Goal: Find specific page/section: Find specific page/section

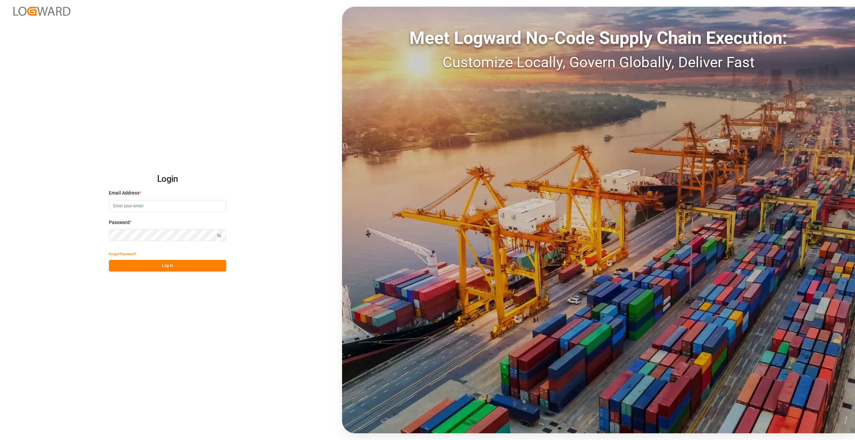
type input "[PERSON_NAME][EMAIL_ADDRESS][PERSON_NAME][DOMAIN_NAME]"
click at [164, 267] on button "Log In" at bounding box center [167, 266] width 117 height 12
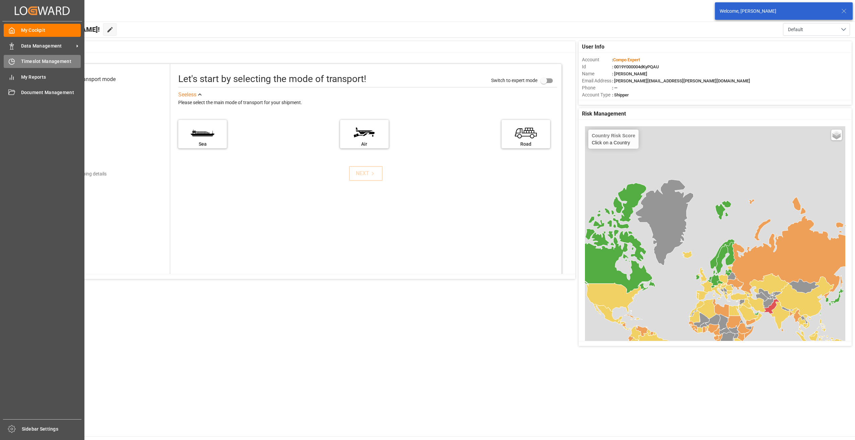
click at [16, 61] on div "Timeslot Management Timeslot Management" at bounding box center [42, 61] width 77 height 13
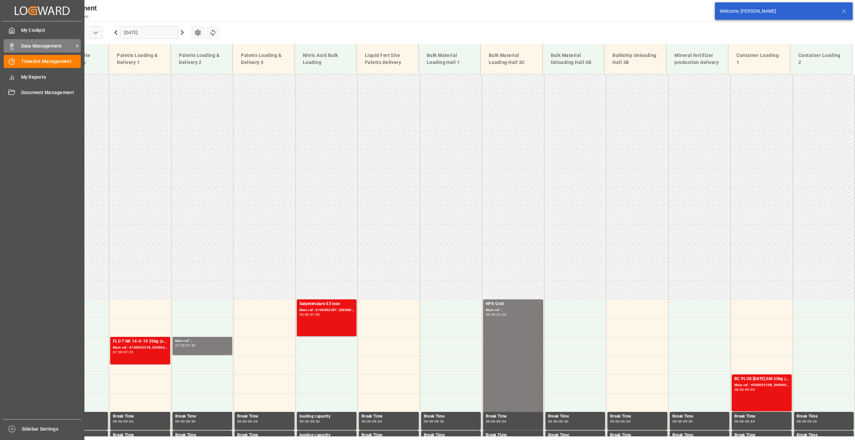
click at [34, 49] on span "Data Management" at bounding box center [47, 46] width 53 height 7
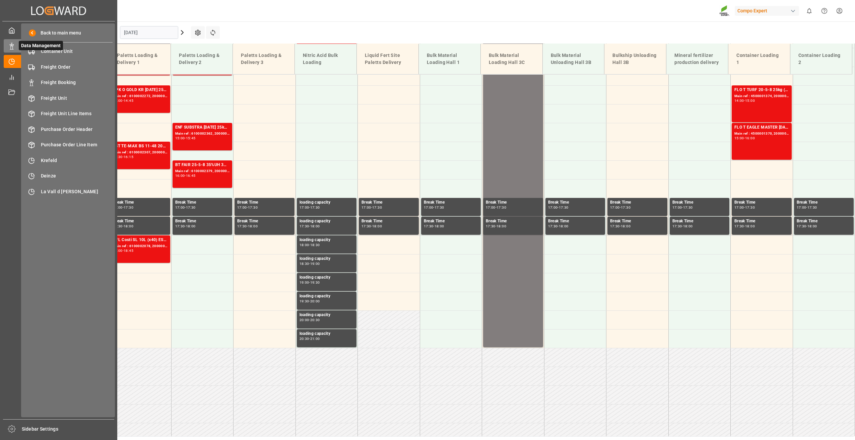
scroll to position [539, 0]
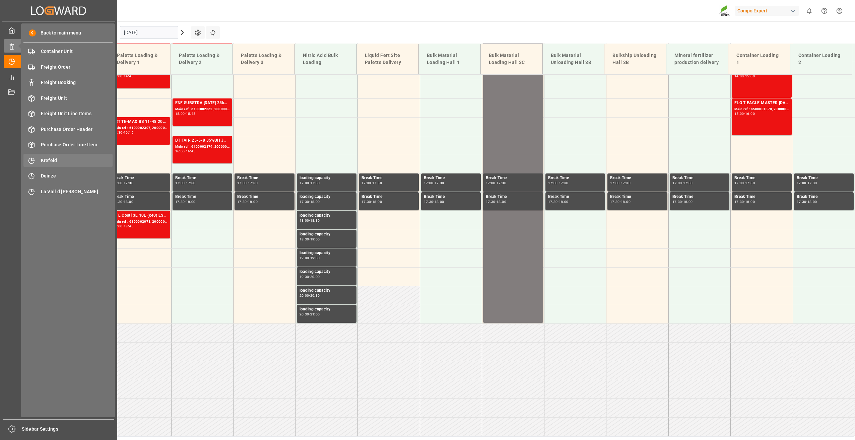
click at [56, 159] on span "Krefeld" at bounding box center [77, 160] width 72 height 7
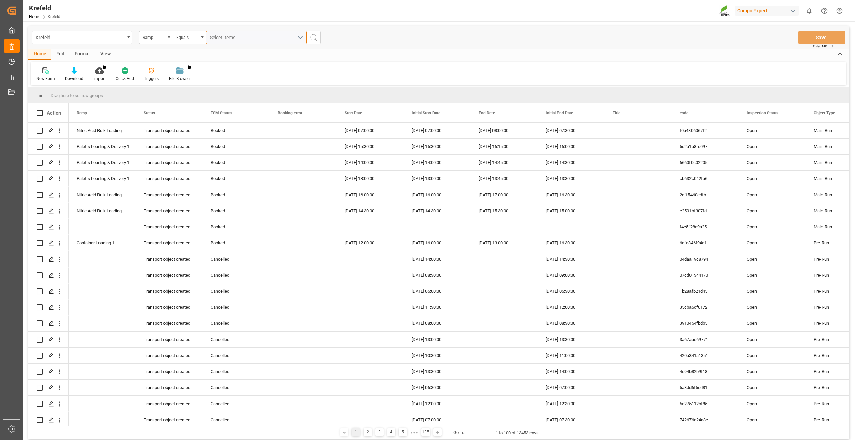
click at [231, 36] on span "Select Items" at bounding box center [224, 37] width 28 height 5
type input "2000001585"
click at [166, 36] on div "Ramp" at bounding box center [155, 37] width 33 height 13
type input "sap"
click at [162, 66] on div "SAP Order Number" at bounding box center [189, 68] width 100 height 14
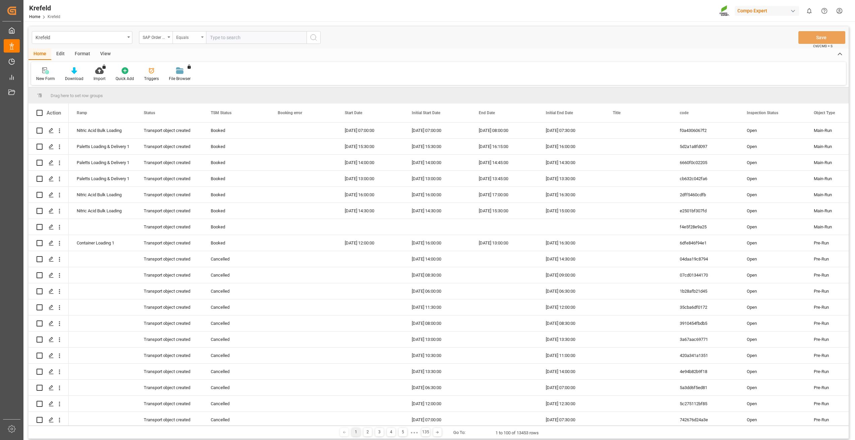
click at [181, 39] on div "Equals" at bounding box center [187, 37] width 23 height 8
click at [192, 81] on div "Fuzzy search" at bounding box center [223, 82] width 100 height 14
click at [236, 38] on input "text" at bounding box center [256, 37] width 100 height 13
paste input "2000001585"
type input "2000001585"
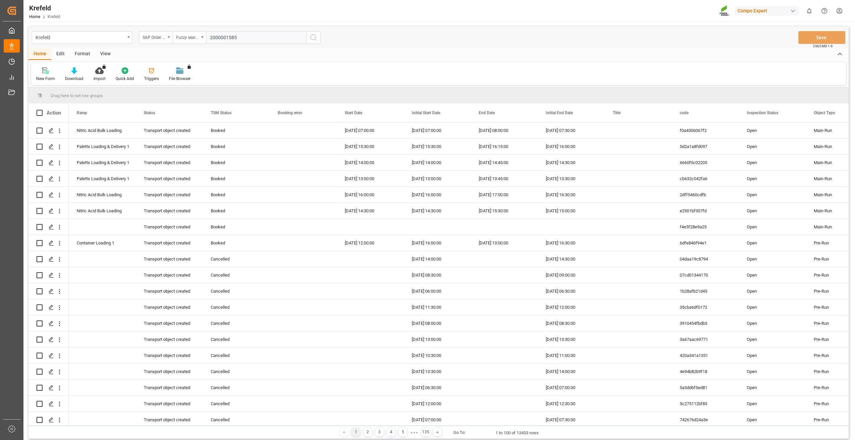
click at [315, 37] on icon "search button" at bounding box center [313, 37] width 8 height 8
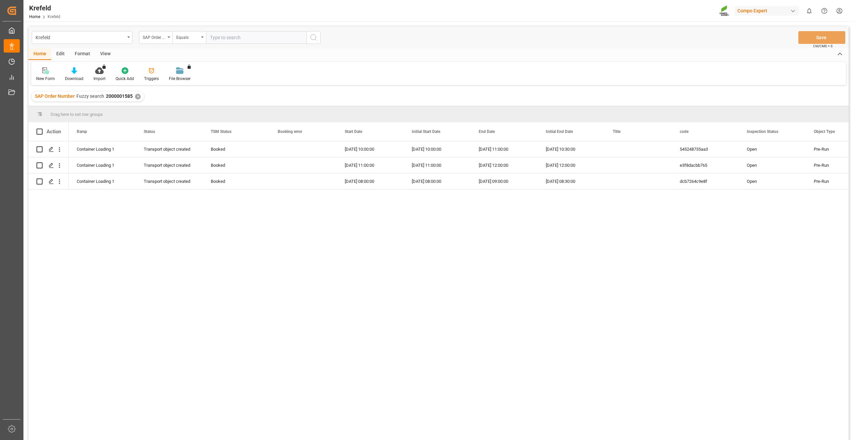
click at [231, 40] on input "text" at bounding box center [256, 37] width 100 height 13
paste input "2000001563"
type input "2000001563"
click at [188, 36] on div "Equals" at bounding box center [187, 37] width 23 height 8
click at [136, 98] on div "✕" at bounding box center [138, 97] width 6 height 6
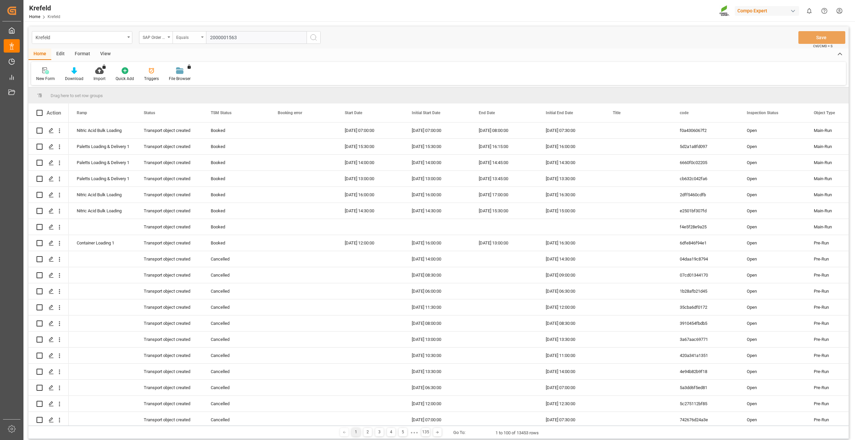
click at [198, 38] on div "Equals" at bounding box center [187, 37] width 23 height 8
click at [200, 81] on div "Fuzzy search" at bounding box center [223, 82] width 100 height 14
click at [248, 41] on input "text" at bounding box center [256, 37] width 100 height 13
click at [251, 36] on input "text" at bounding box center [256, 37] width 100 height 13
paste input "2000001563"
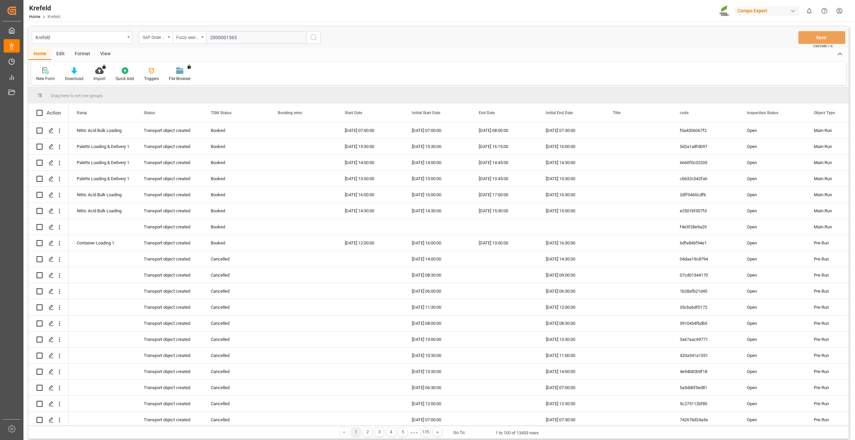
type input "2000001563"
click at [318, 39] on button "search button" at bounding box center [313, 37] width 14 height 13
